Goal: Task Accomplishment & Management: Complete application form

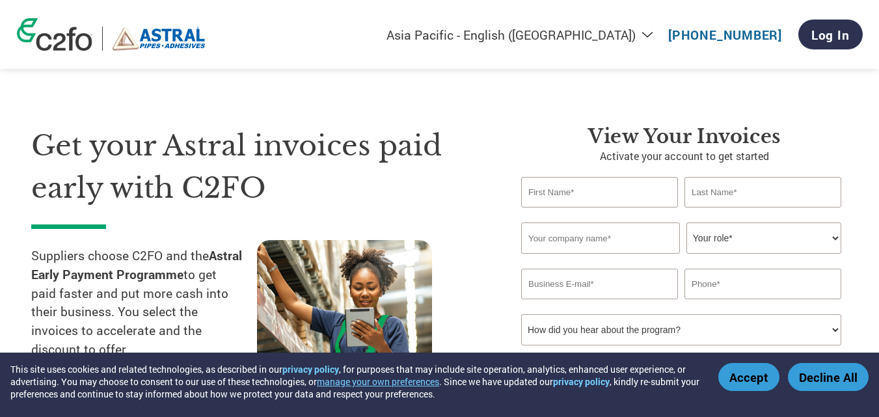
select select "en-IN"
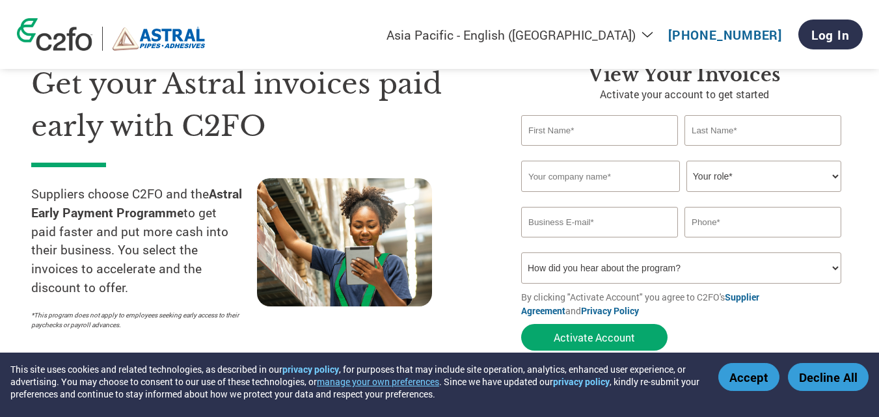
scroll to position [78, 0]
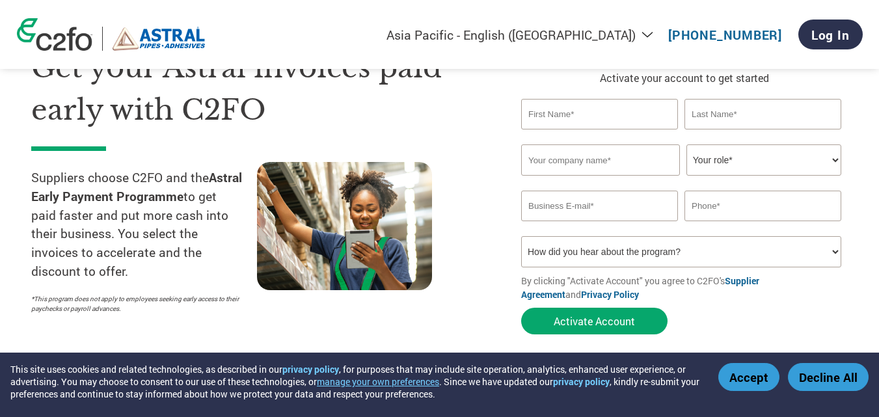
click at [624, 106] on input "text" at bounding box center [599, 114] width 157 height 31
type input "A"
type input "[PERSON_NAME]"
type input "[PERSON_NAME] CHEMICALS"
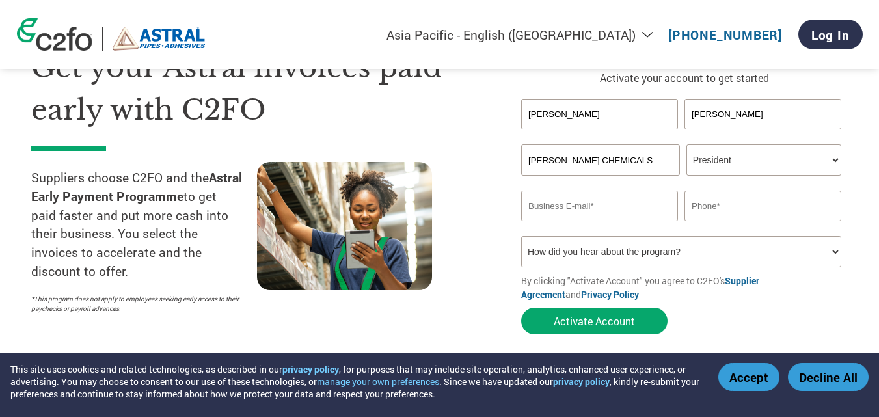
click at [812, 159] on select "Your role* CFO Controller Credit Manager Finance Director Treasurer CEO Preside…" at bounding box center [763, 159] width 155 height 31
select select "OWNER_FOUNDER"
click at [686, 144] on select "Your role* CFO Controller Credit Manager Finance Director Treasurer CEO Preside…" at bounding box center [763, 159] width 155 height 31
click at [594, 208] on input "email" at bounding box center [599, 206] width 157 height 31
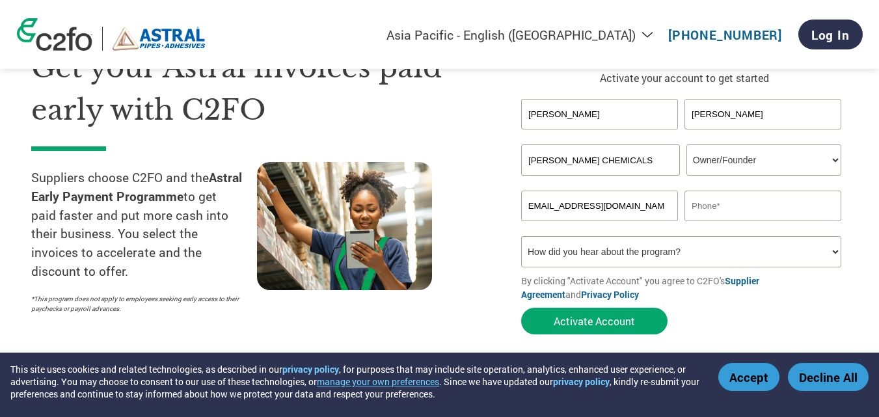
type input "[EMAIL_ADDRESS][DOMAIN_NAME]"
type input "9662505789"
click at [576, 250] on select "How did you hear about the program? Received a letter Email Social Media Online…" at bounding box center [681, 251] width 320 height 31
select select "Email"
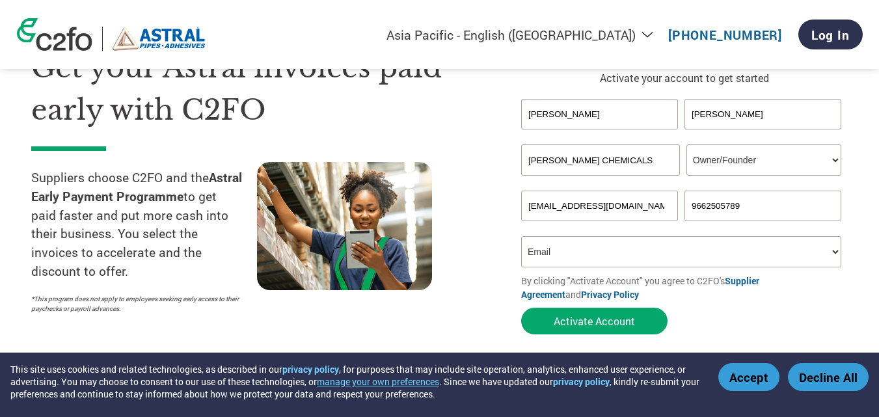
click at [521, 236] on select "How did you hear about the program? Received a letter Email Social Media Online…" at bounding box center [681, 251] width 320 height 31
click at [578, 319] on button "Activate Account" at bounding box center [594, 321] width 146 height 27
click at [565, 208] on input "[EMAIL_ADDRESS][DOMAIN_NAME]" at bounding box center [599, 206] width 157 height 31
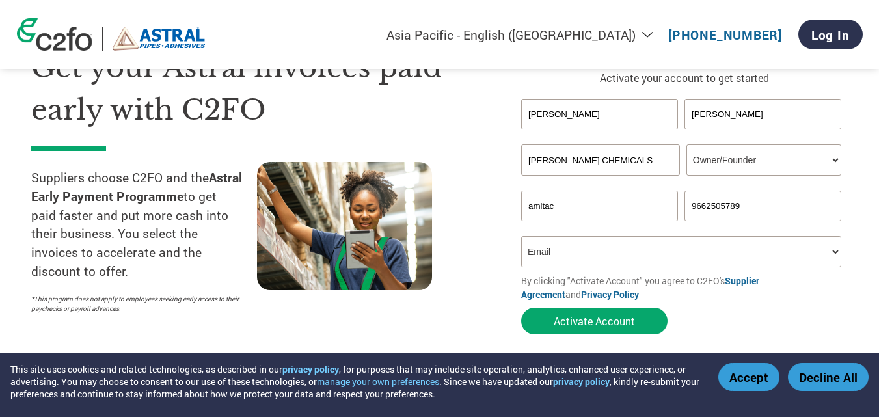
type input "[EMAIL_ADDRESS][DOMAIN_NAME]"
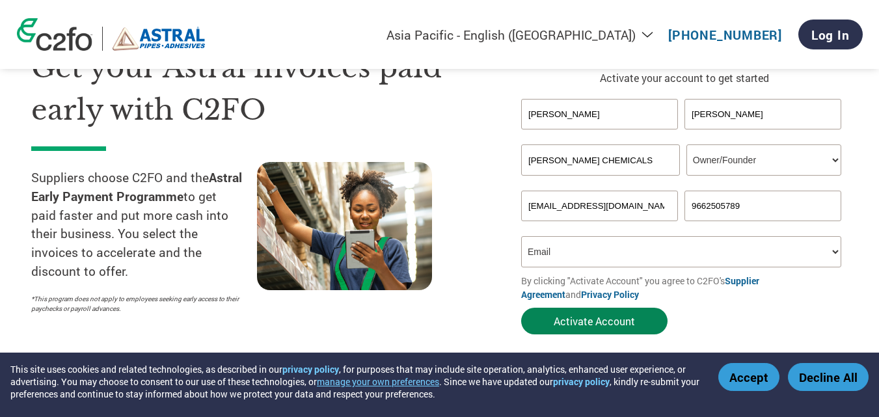
click at [585, 319] on button "Activate Account" at bounding box center [594, 321] width 146 height 27
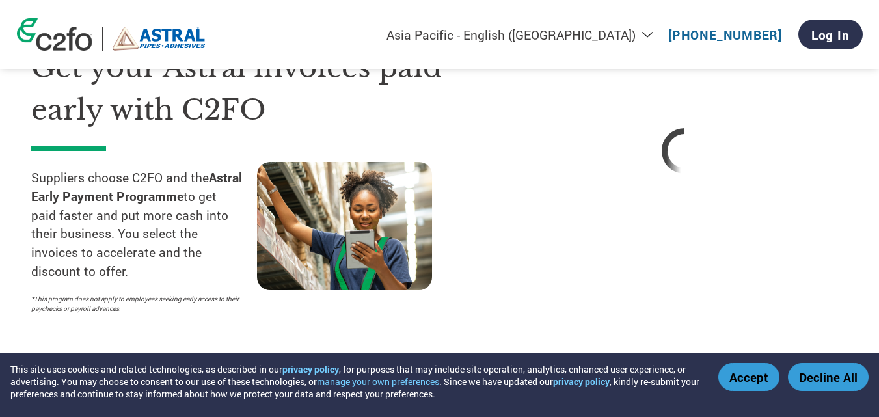
select select "en-IN"
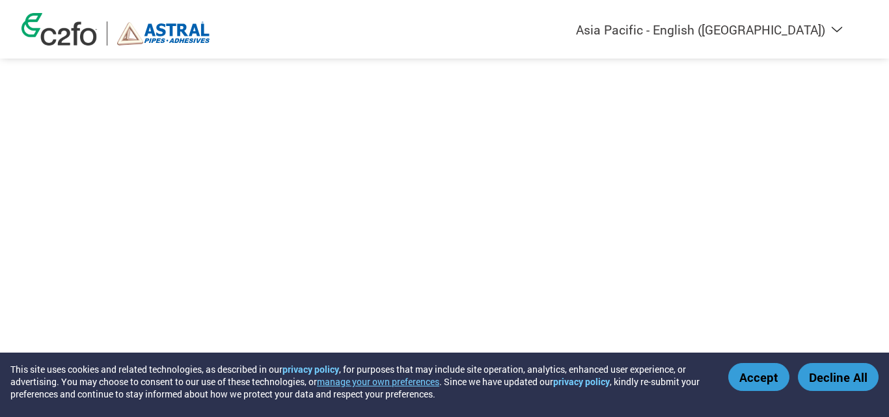
select select "en-IN"
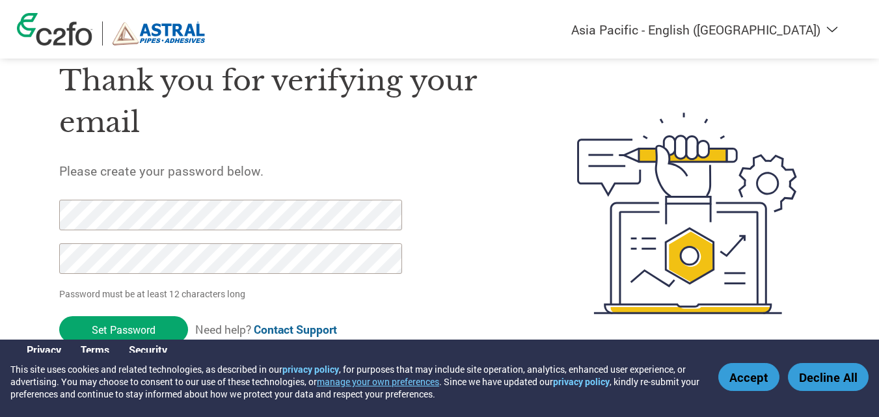
scroll to position [45, 0]
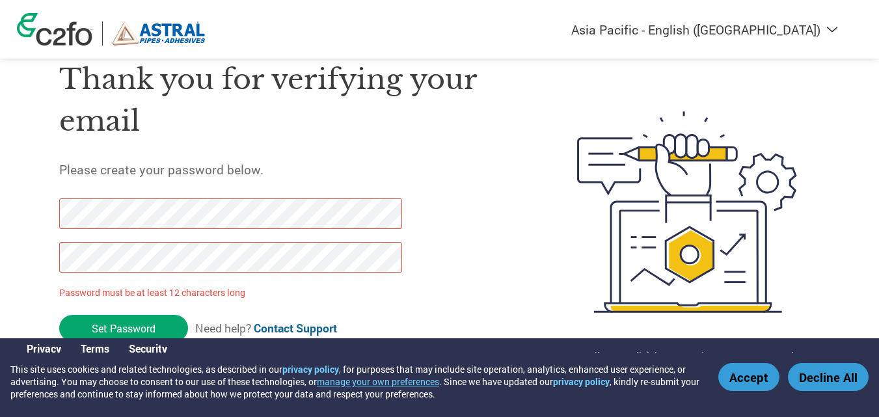
click at [768, 379] on button "Accept" at bounding box center [748, 377] width 61 height 28
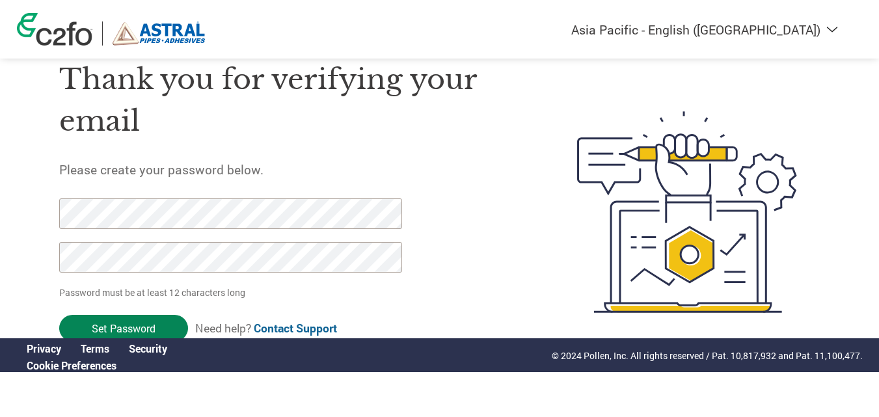
click at [128, 319] on input "Set Password" at bounding box center [123, 328] width 129 height 27
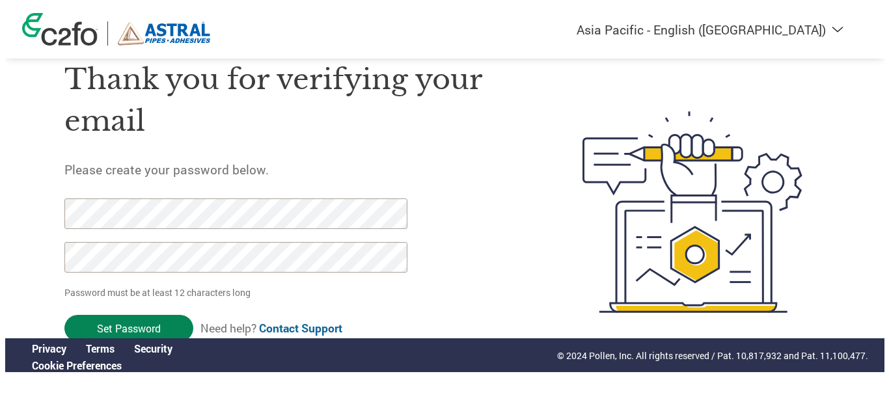
scroll to position [0, 0]
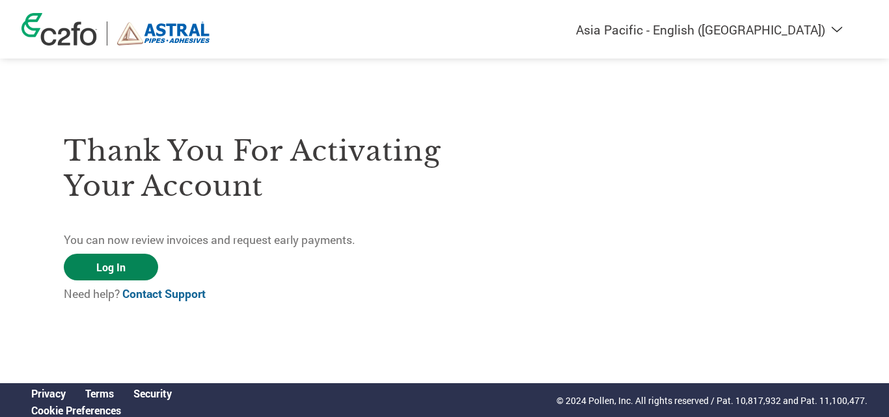
click at [128, 263] on link "Log In" at bounding box center [111, 267] width 94 height 27
